Goal: Find specific page/section: Find specific page/section

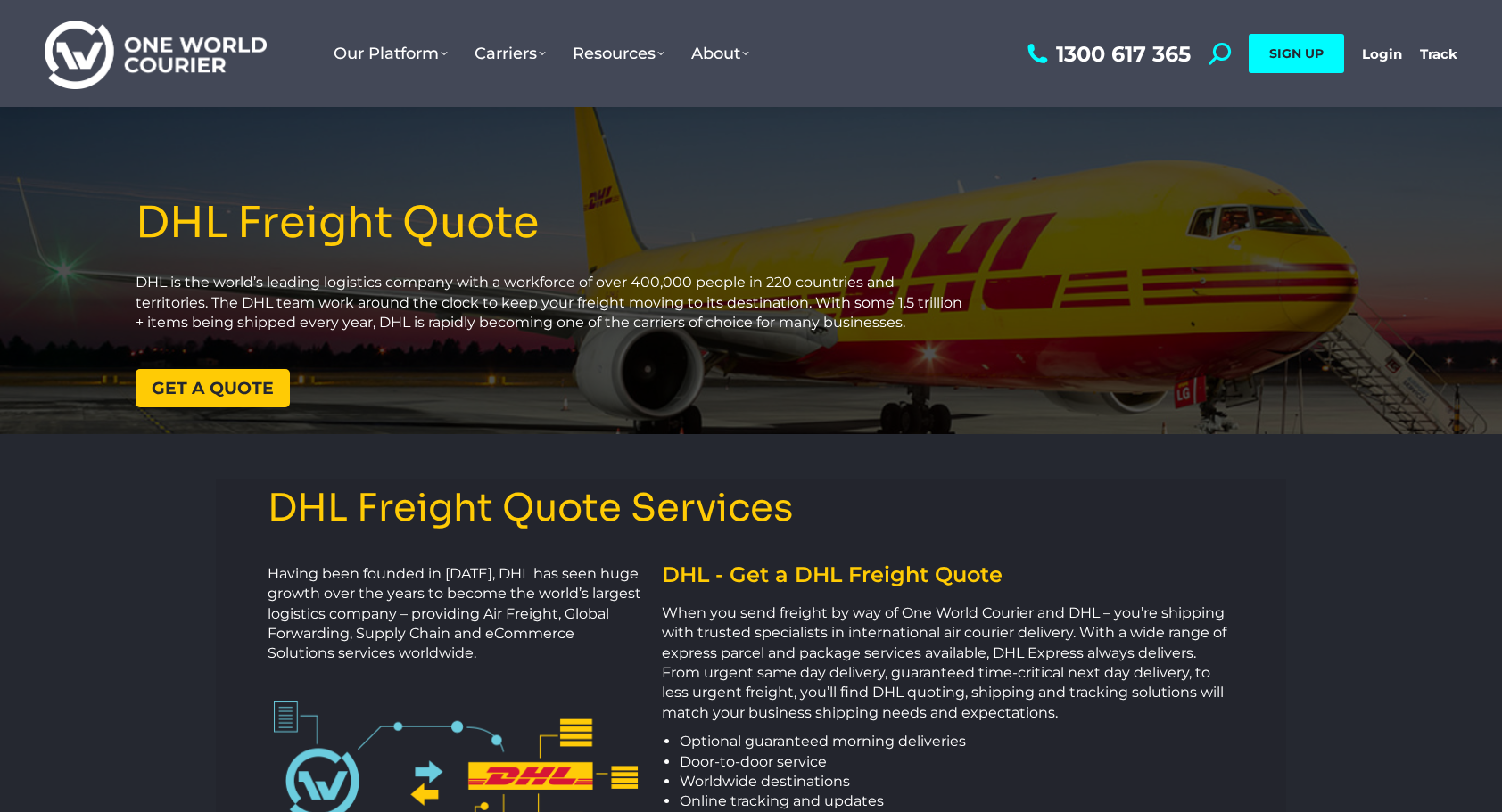
click at [209, 384] on span "Get a quote" at bounding box center [213, 388] width 123 height 17
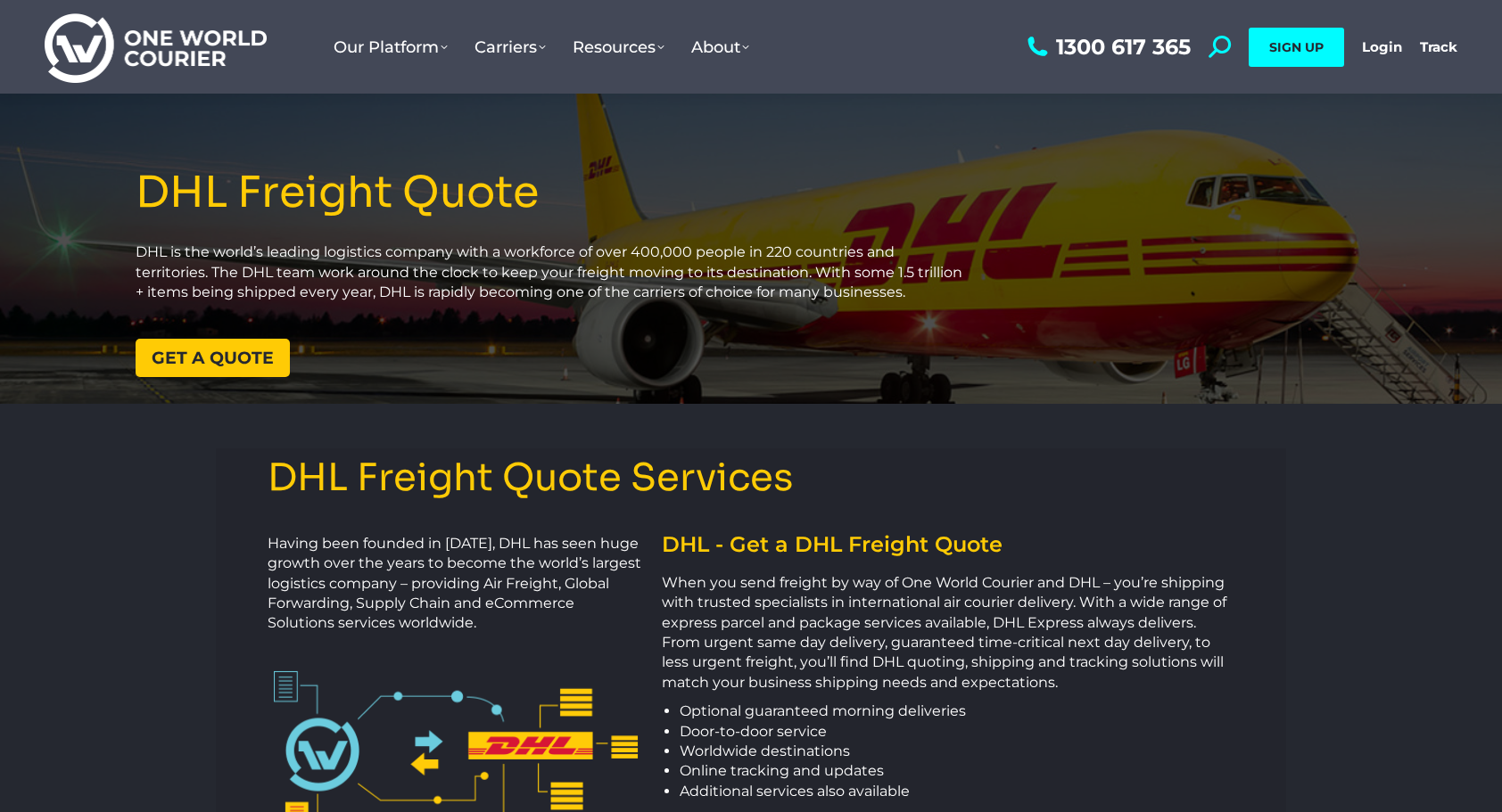
scroll to position [179, 0]
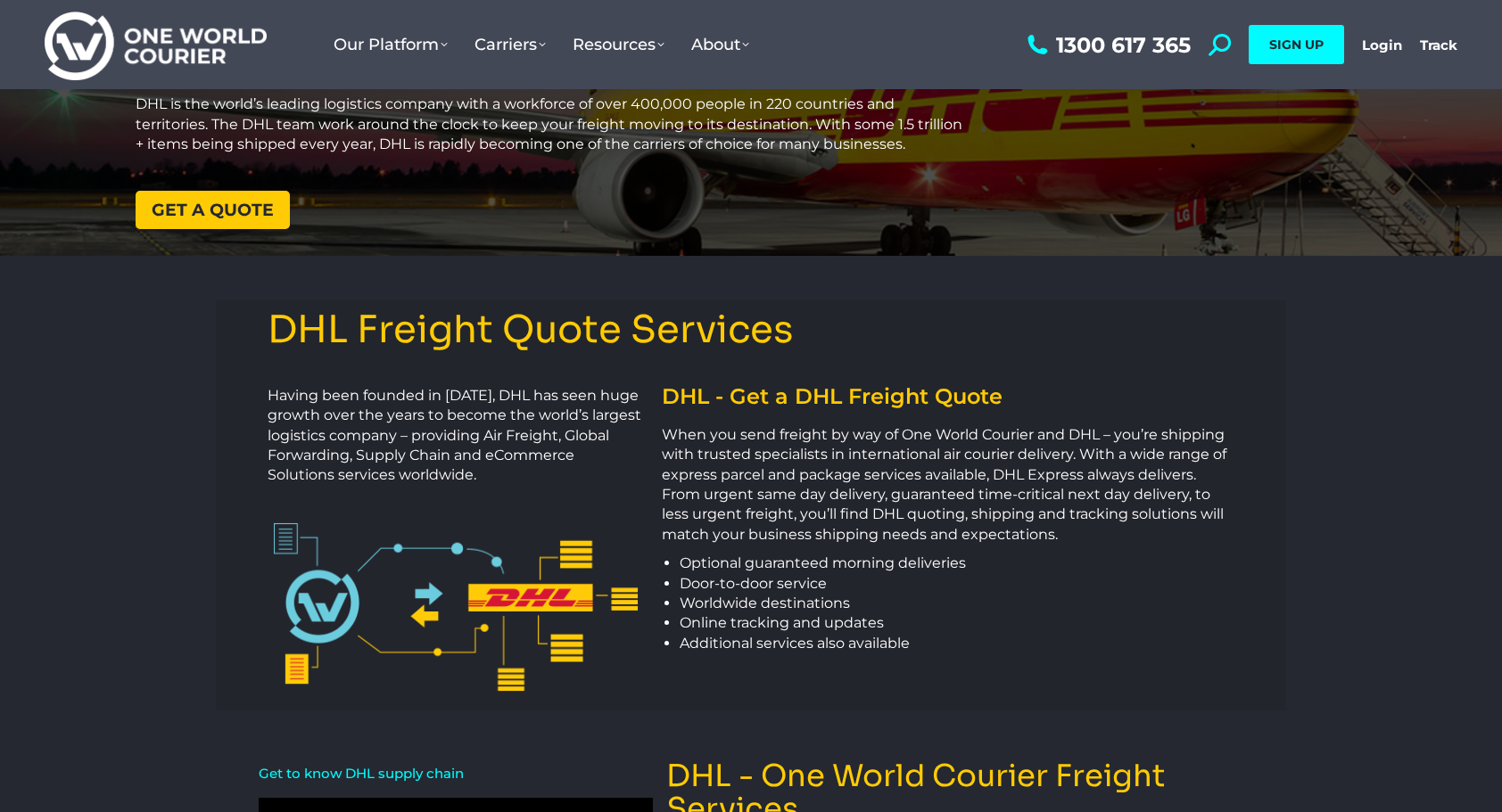
click at [220, 210] on span "Get a quote" at bounding box center [213, 210] width 123 height 17
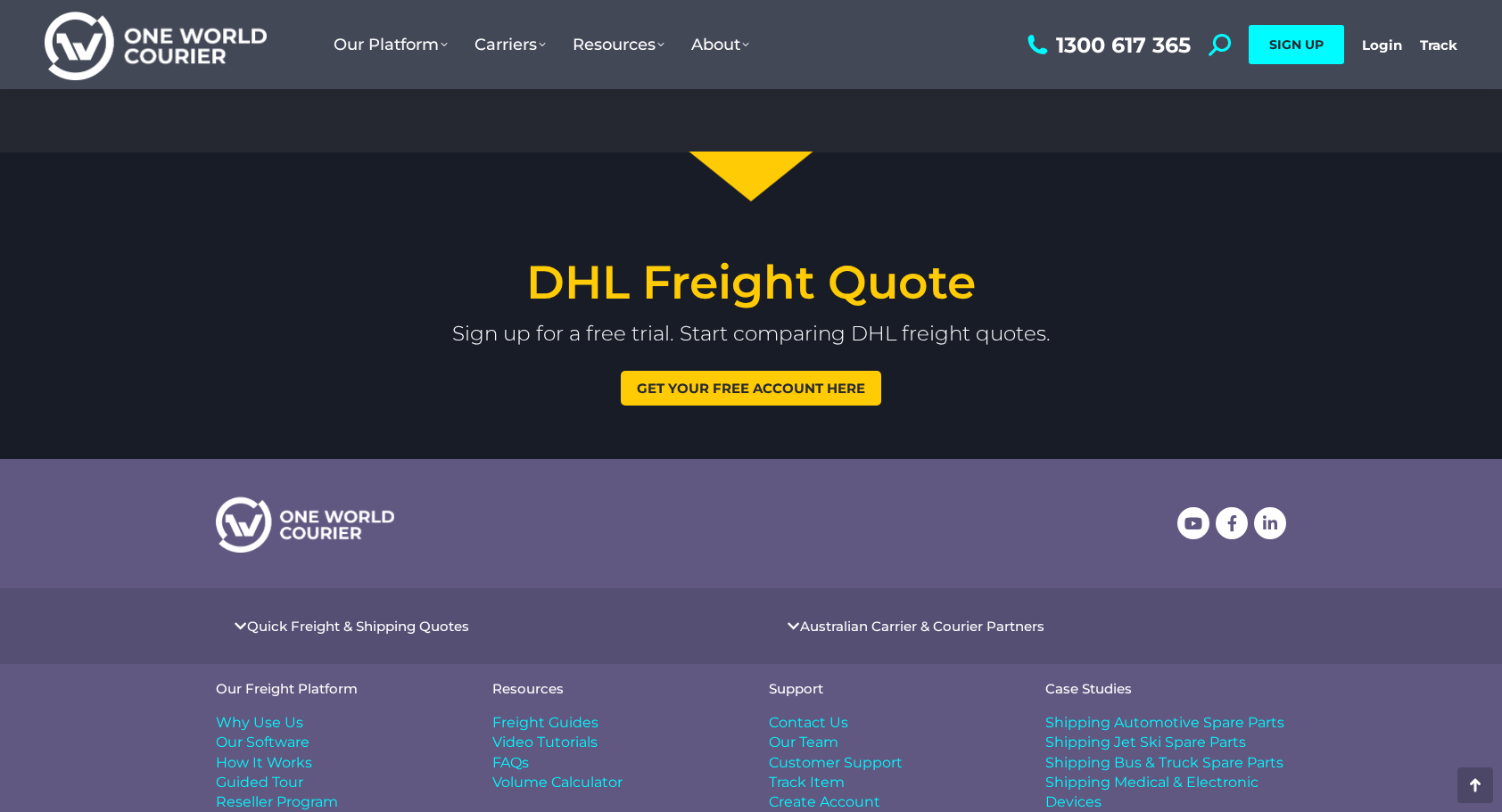
scroll to position [1999, 0]
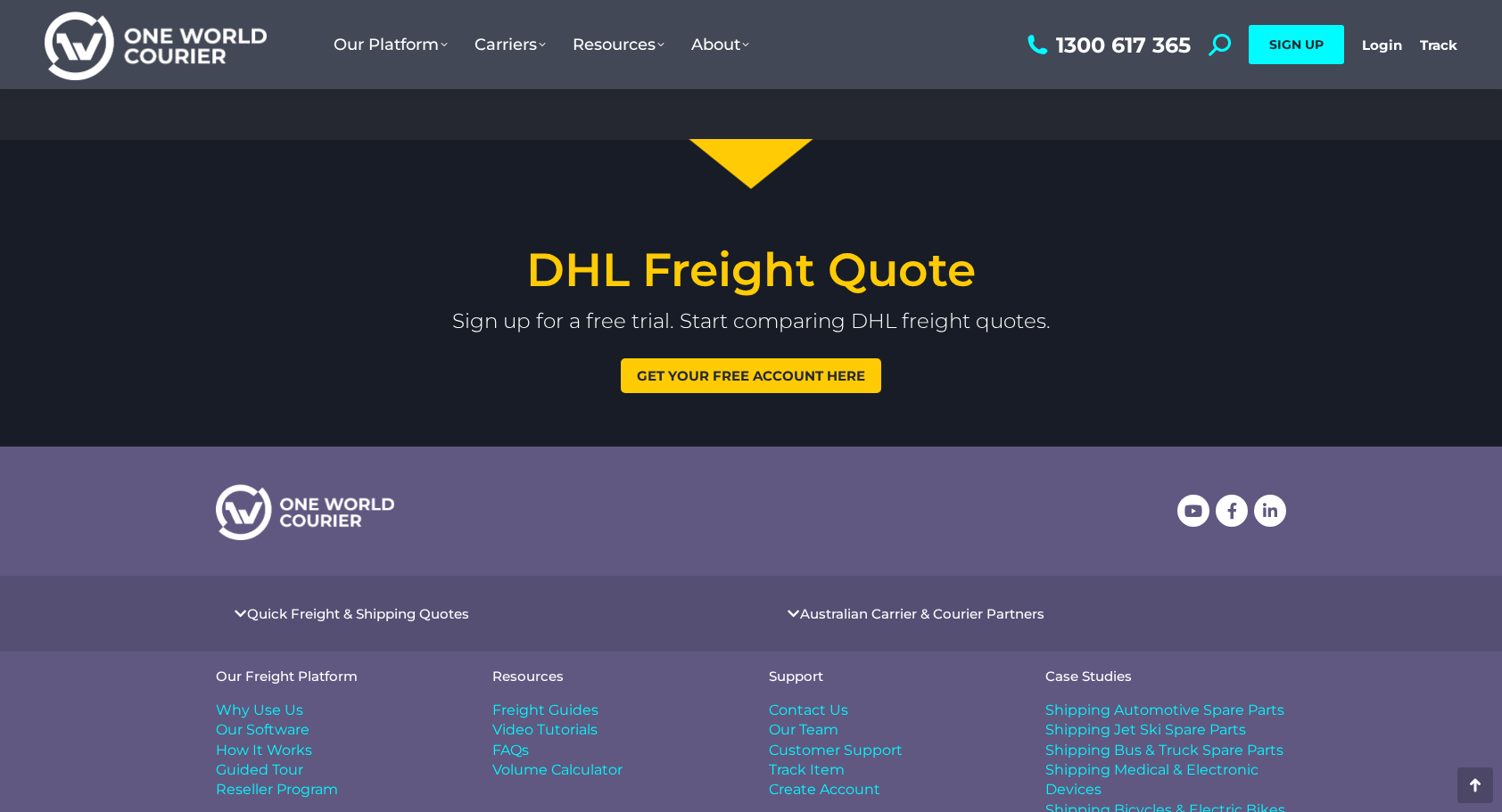
click at [943, 609] on link "Australian Carrier & Courier Partners" at bounding box center [922, 614] width 244 height 13
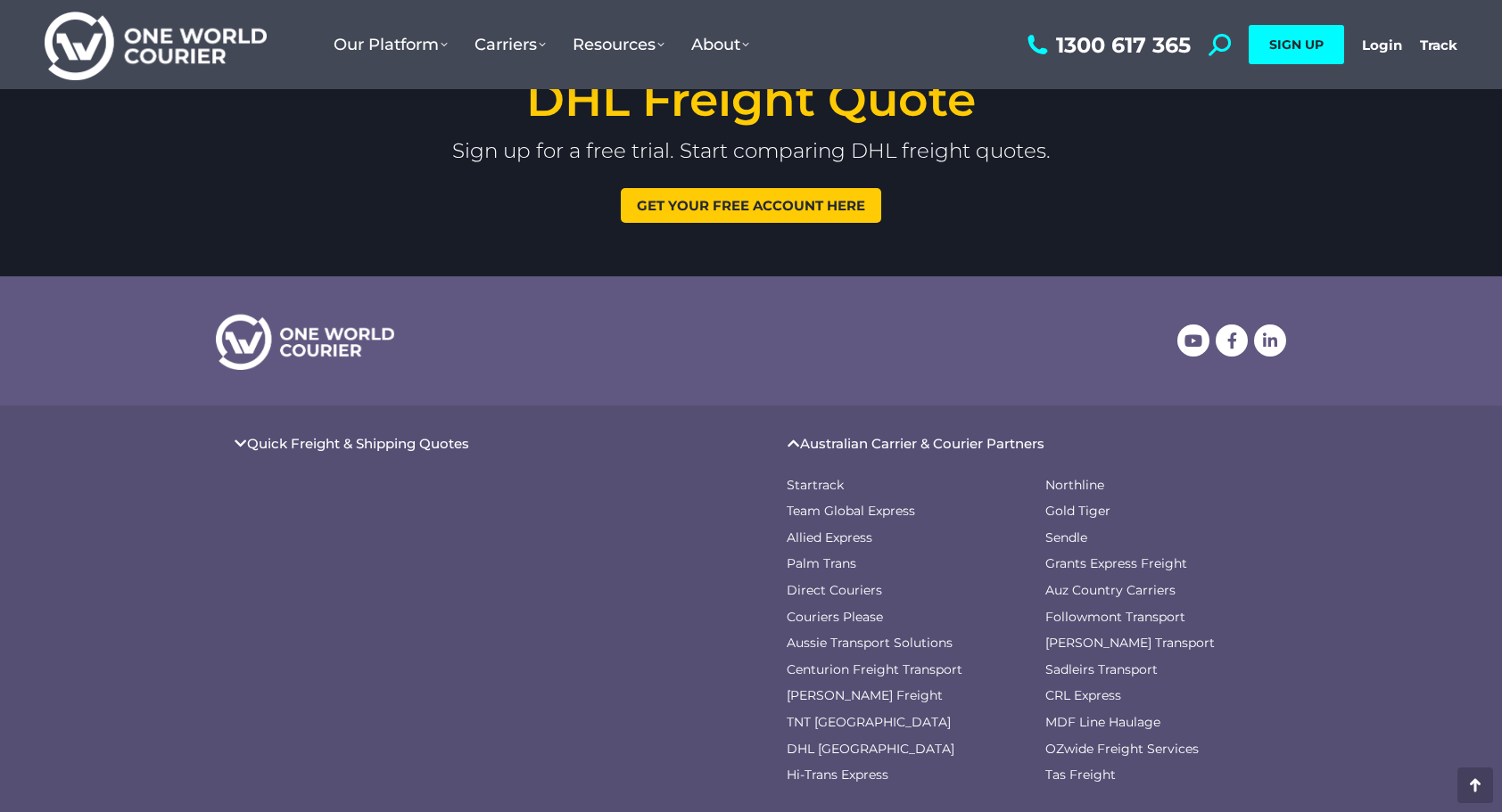
scroll to position [2178, 0]
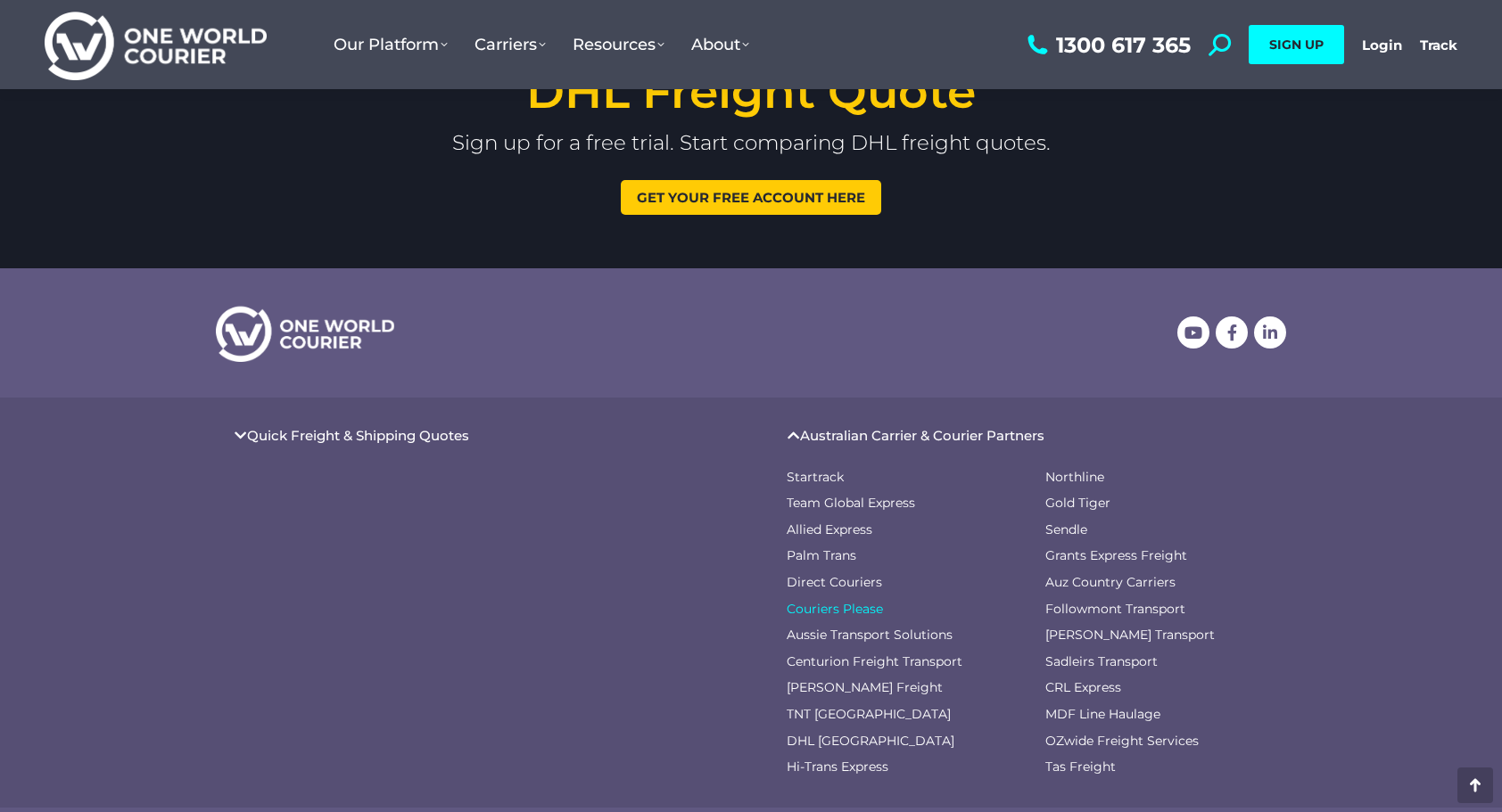
click at [847, 604] on span "Couriers Please" at bounding box center [834, 610] width 96 height 18
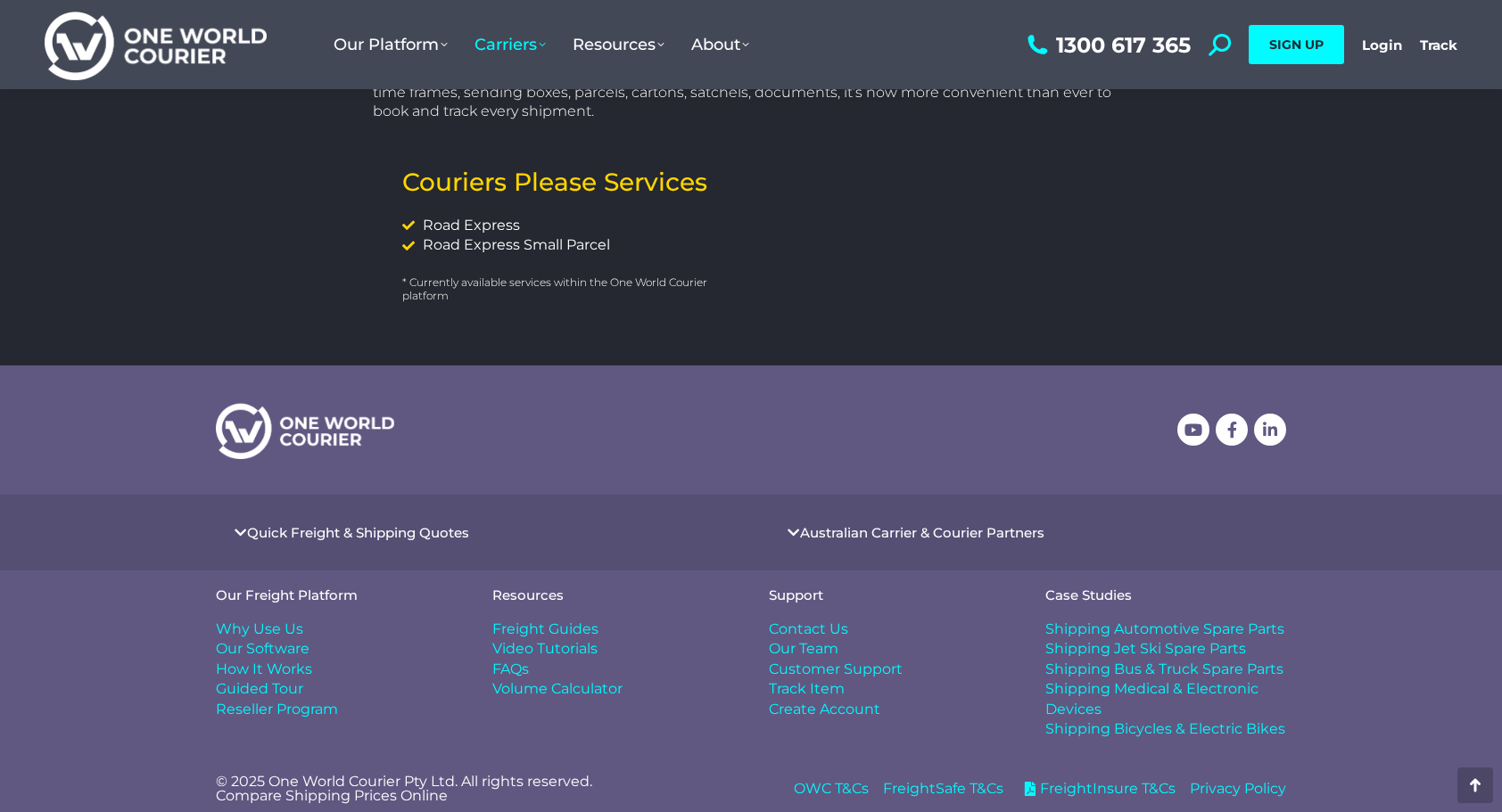
scroll to position [747, 0]
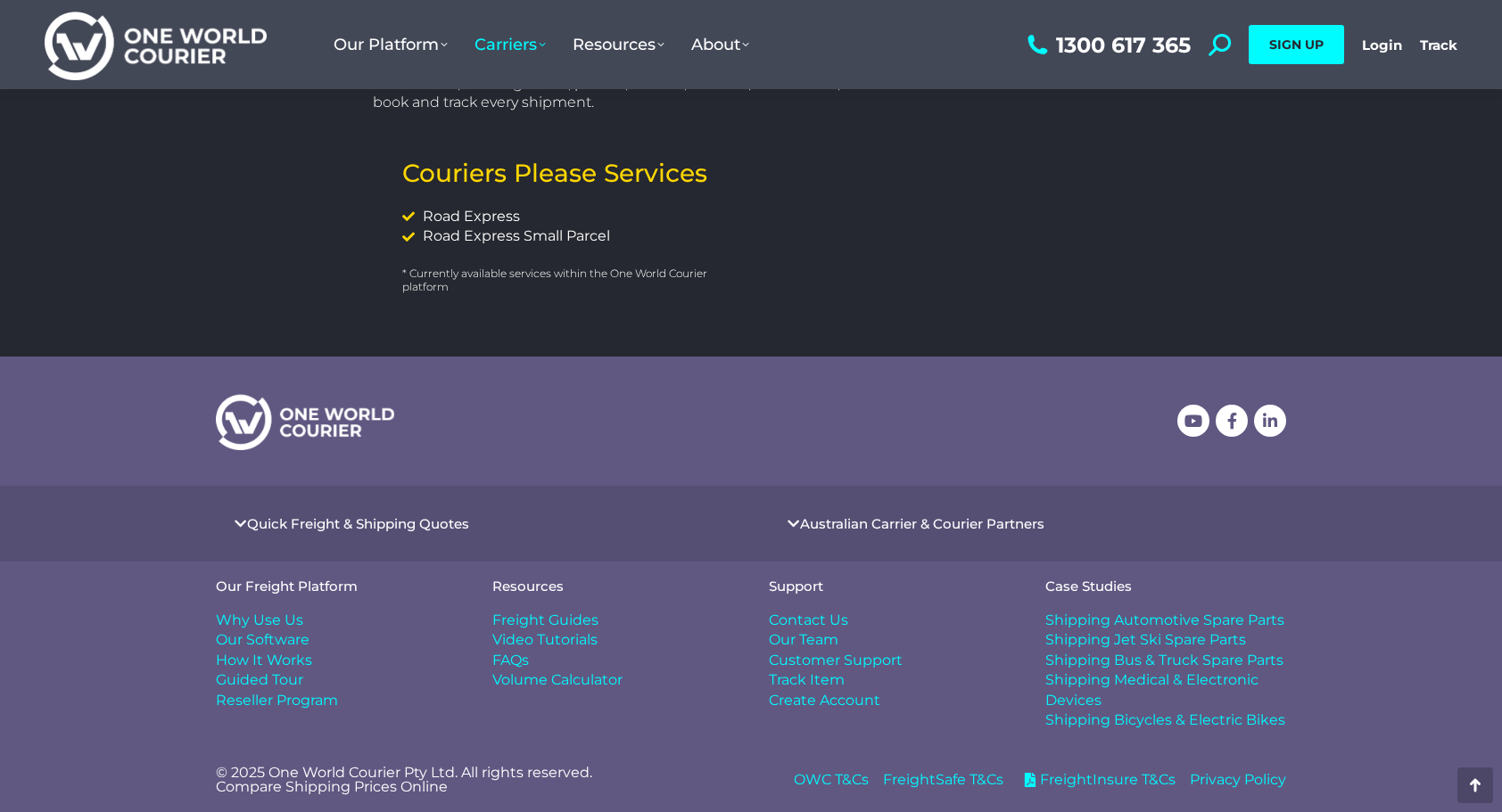
click at [818, 618] on span "Contact Us" at bounding box center [808, 620] width 80 height 20
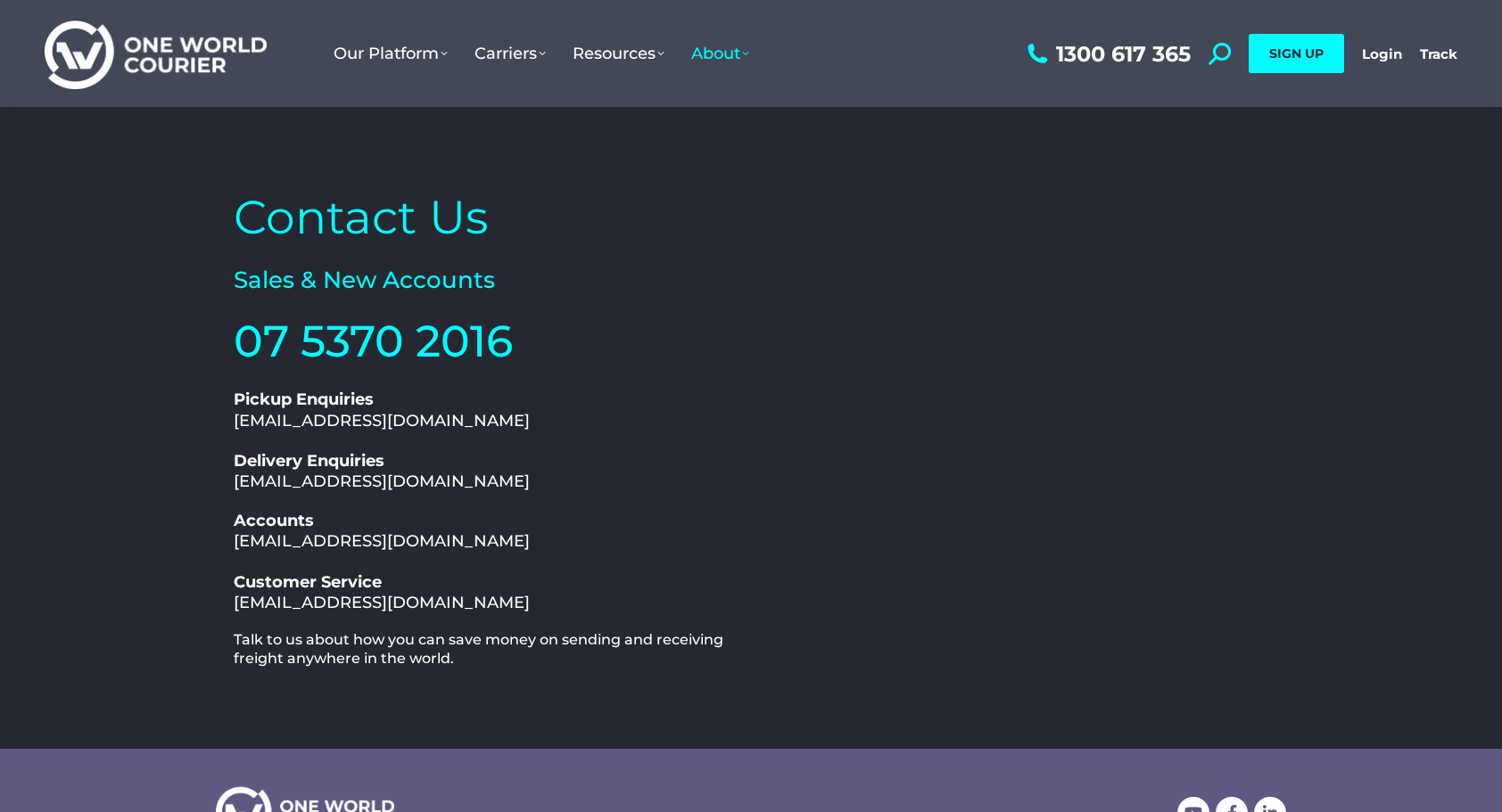
click at [1477, 424] on div "Contact Us Sales & New Accounts 07 5370 2016 1300 617 365 Pickup Enquiries pick…" at bounding box center [751, 428] width 1502 height 642
